Goal: Task Accomplishment & Management: Manage account settings

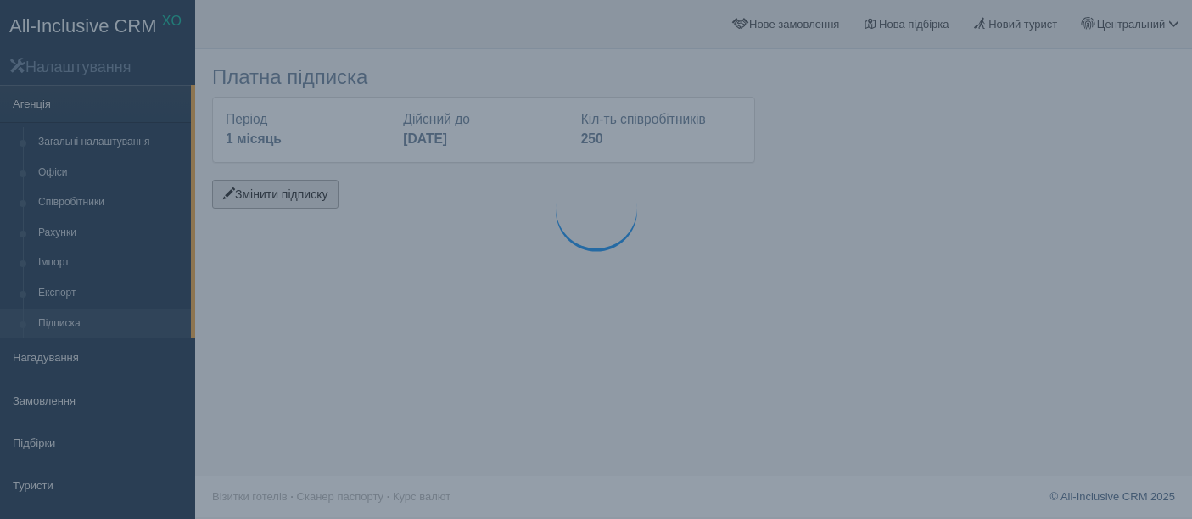
drag, startPoint x: 0, startPoint y: 0, endPoint x: 290, endPoint y: 199, distance: 352.2
click at [290, 199] on button "Змінити підписку" at bounding box center [275, 194] width 126 height 29
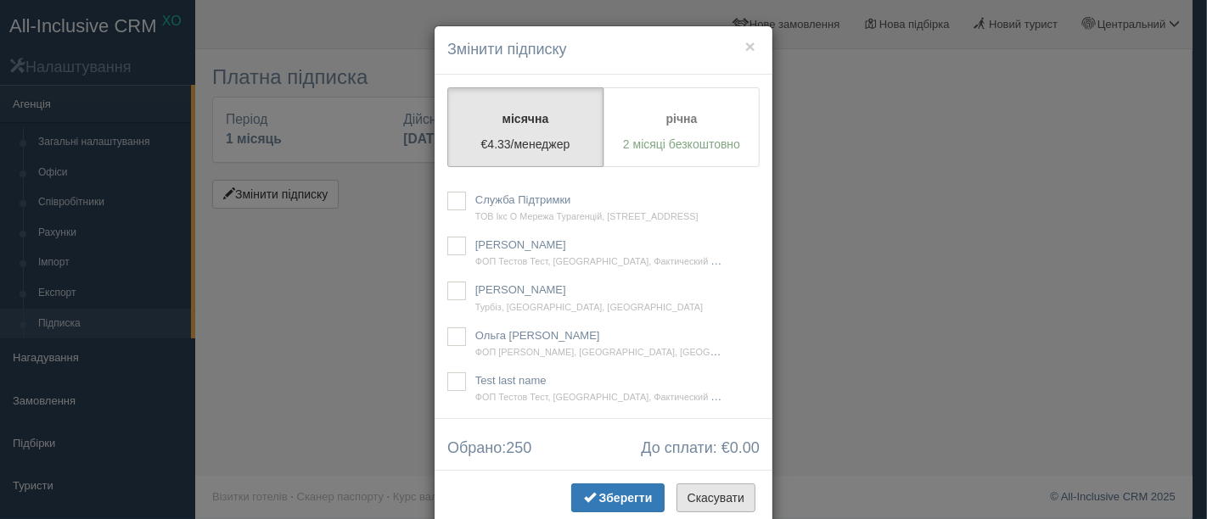
click at [704, 496] on button "Скасувати" at bounding box center [715, 498] width 79 height 29
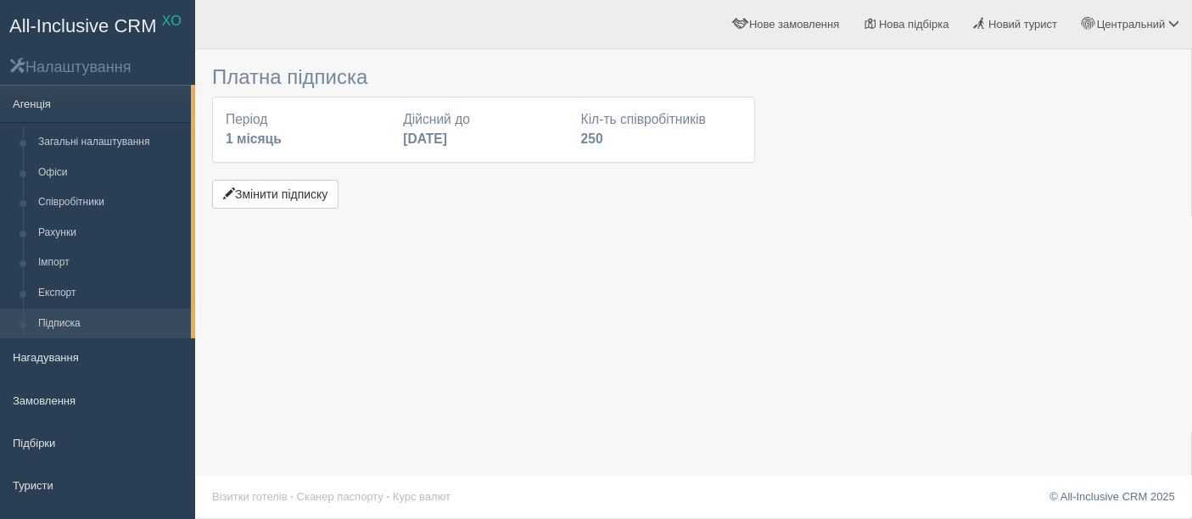
click at [609, 363] on div "Платна підписка Період 1 місяць Дійсний до 31 жовтня 2025 Кіл-ть співробітників…" at bounding box center [693, 259] width 997 height 519
drag, startPoint x: 1070, startPoint y: 175, endPoint x: 849, endPoint y: 108, distance: 231.4
click at [1070, 175] on div at bounding box center [693, 135] width 963 height 155
click at [267, 191] on button "Змінити підписку" at bounding box center [275, 194] width 126 height 29
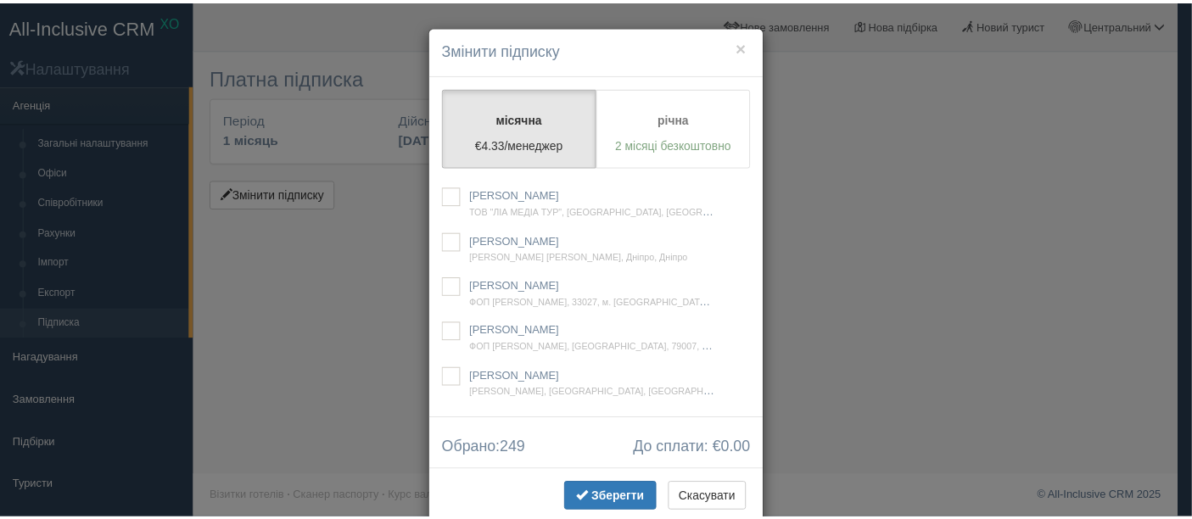
scroll to position [10579, 0]
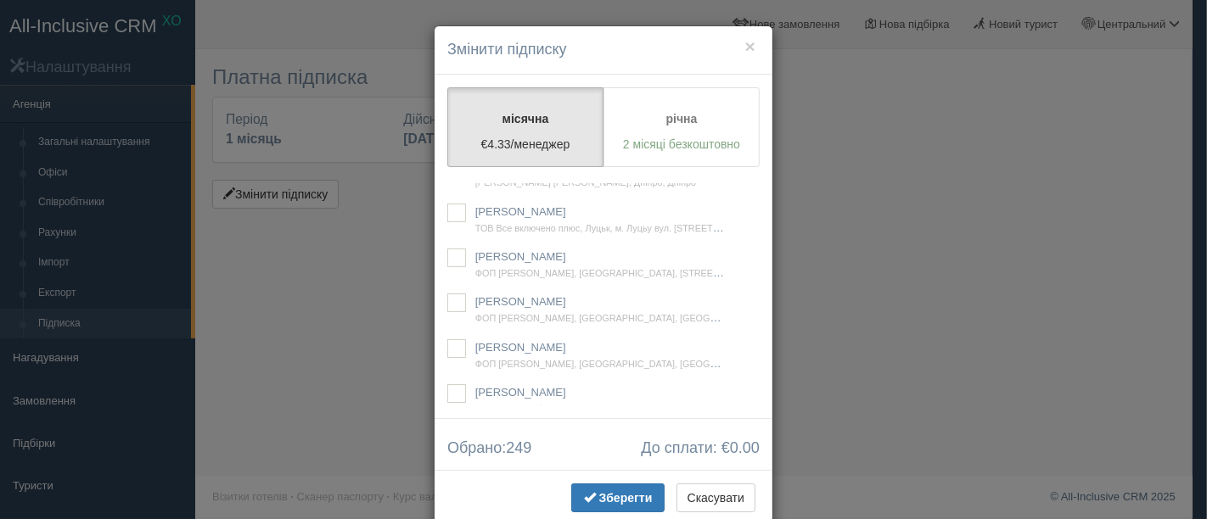
click at [457, 177] on ins at bounding box center [456, 167] width 19 height 19
checkbox input "true"
click at [596, 485] on button "Зберегти" at bounding box center [617, 498] width 93 height 29
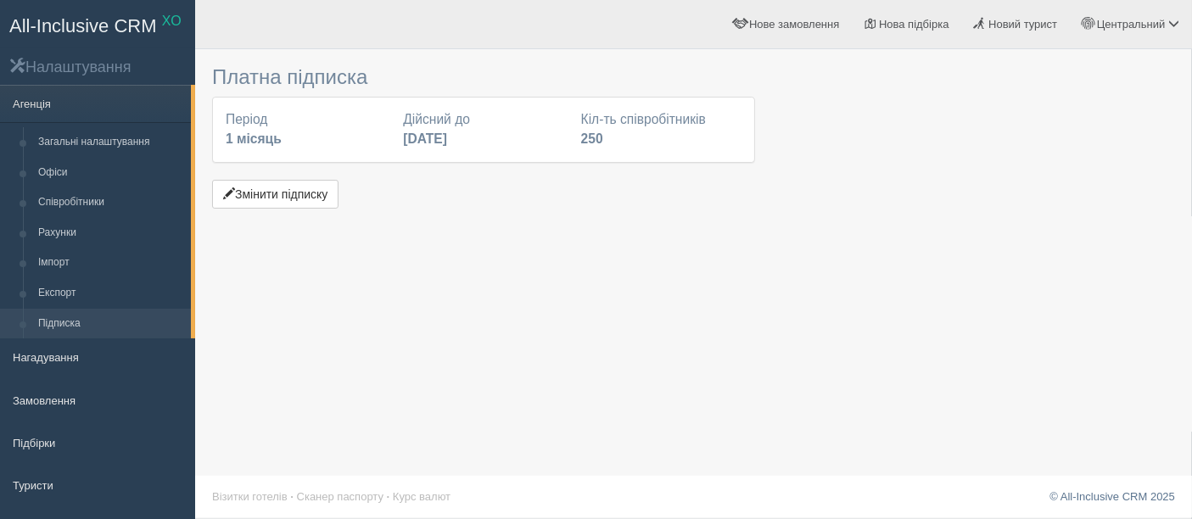
drag, startPoint x: 1051, startPoint y: 193, endPoint x: 1037, endPoint y: 182, distance: 17.5
click at [1051, 193] on div at bounding box center [693, 135] width 963 height 155
